Goal: Transaction & Acquisition: Purchase product/service

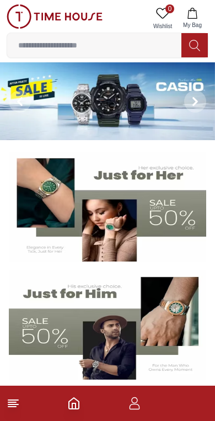
click at [13, 408] on icon at bounding box center [13, 403] width 13 height 13
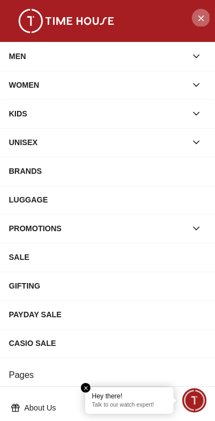
click at [198, 20] on icon "Close Menu" at bounding box center [200, 18] width 9 height 14
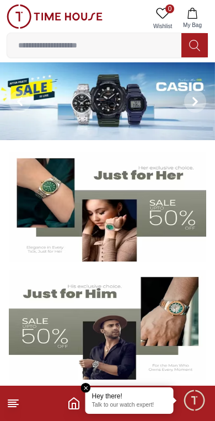
click at [137, 49] on input at bounding box center [94, 45] width 174 height 22
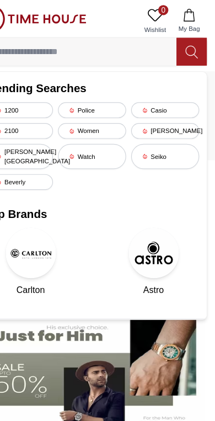
click at [150, 95] on div "Casio" at bounding box center [172, 96] width 60 height 14
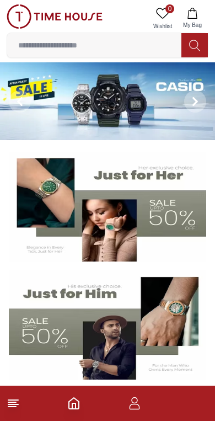
click at [119, 409] on footer at bounding box center [107, 403] width 215 height 35
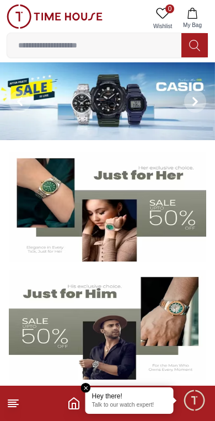
click at [88, 387] on em "Close tooltip" at bounding box center [86, 388] width 10 height 10
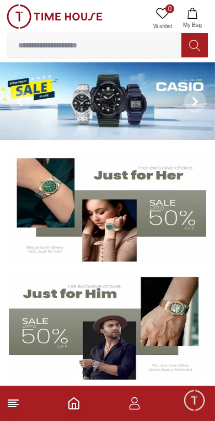
click at [70, 407] on icon "Home" at bounding box center [73, 403] width 13 height 13
click at [20, 394] on footer at bounding box center [107, 403] width 215 height 35
click at [12, 402] on line at bounding box center [12, 402] width 8 height 0
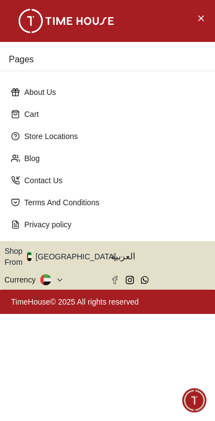
click at [12, 102] on div "About Us" at bounding box center [108, 92] width 202 height 20
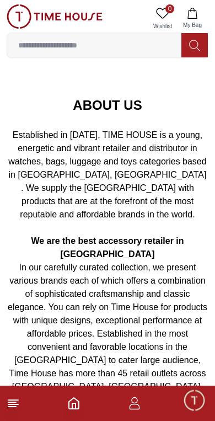
click at [16, 408] on icon at bounding box center [13, 403] width 13 height 13
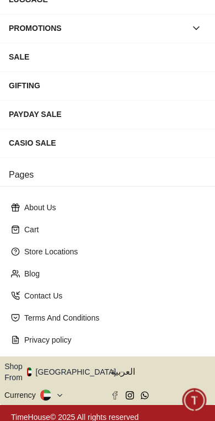
scroll to position [200, 0]
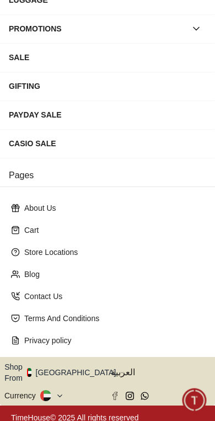
click at [120, 371] on icon "button" at bounding box center [122, 373] width 4 height 8
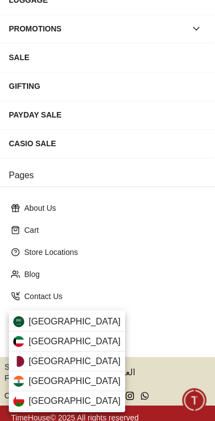
click at [76, 363] on div "[GEOGRAPHIC_DATA]" at bounding box center [67, 361] width 116 height 20
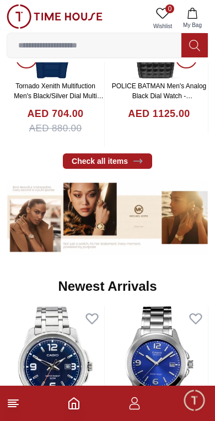
scroll to position [551, 0]
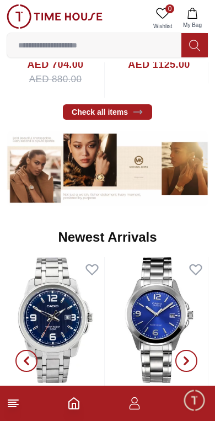
click at [6, 412] on footer at bounding box center [107, 403] width 215 height 35
click at [18, 409] on icon at bounding box center [13, 403] width 13 height 13
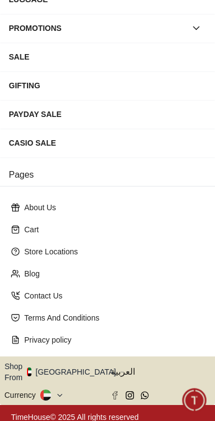
scroll to position [200, 0]
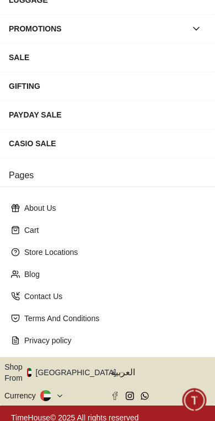
click at [70, 372] on button "Shop From UAE" at bounding box center [64, 372] width 120 height 22
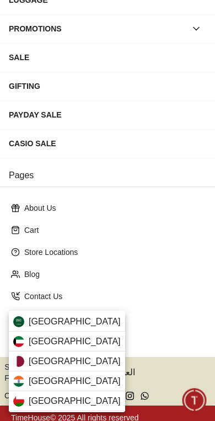
click at [39, 364] on span "Qatar" at bounding box center [75, 361] width 92 height 13
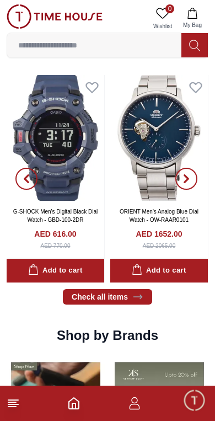
scroll to position [807, 0]
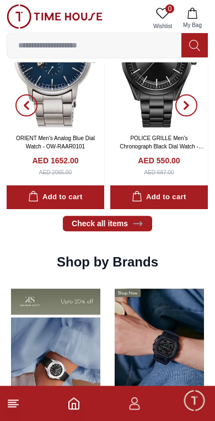
click at [162, 42] on input at bounding box center [94, 45] width 174 height 22
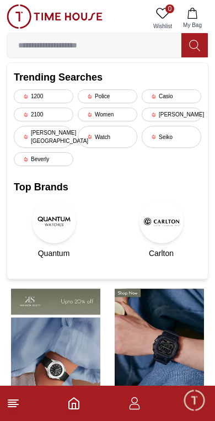
scroll to position [751, 0]
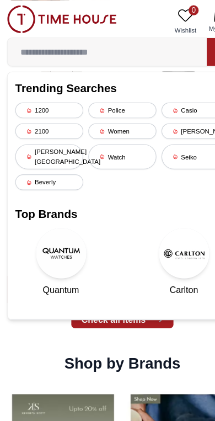
click at [169, 90] on div "Casio" at bounding box center [172, 96] width 60 height 14
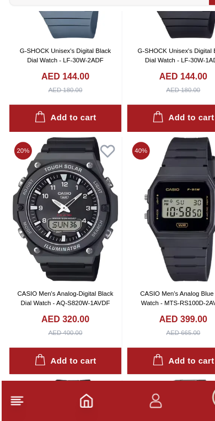
scroll to position [365, 0]
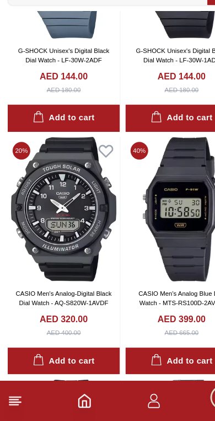
click at [12, 397] on icon at bounding box center [13, 403] width 13 height 13
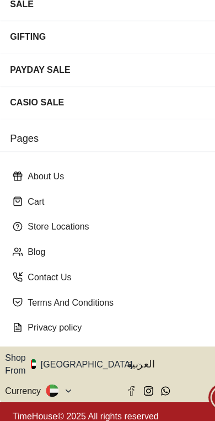
scroll to position [200, 0]
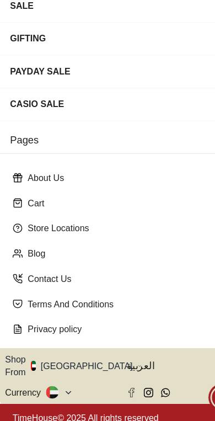
click at [77, 361] on button "Shop From [GEOGRAPHIC_DATA]" at bounding box center [64, 372] width 120 height 22
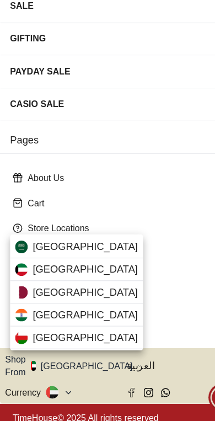
click at [92, 298] on div "[GEOGRAPHIC_DATA]" at bounding box center [67, 308] width 116 height 20
